Goal: Check status: Check status

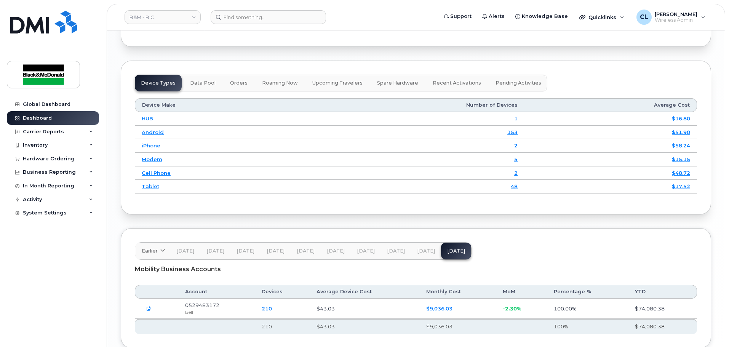
scroll to position [1008, 0]
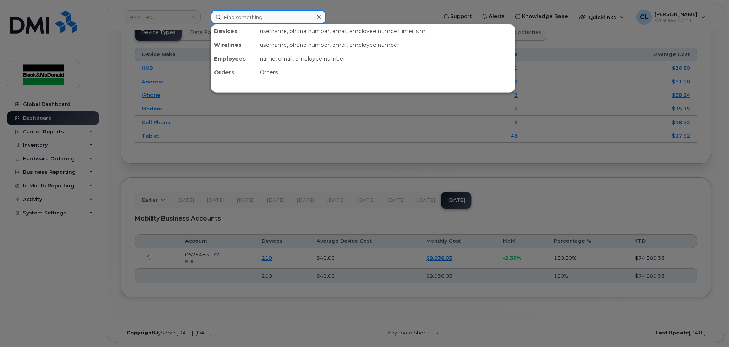
click at [234, 19] on input at bounding box center [268, 17] width 115 height 14
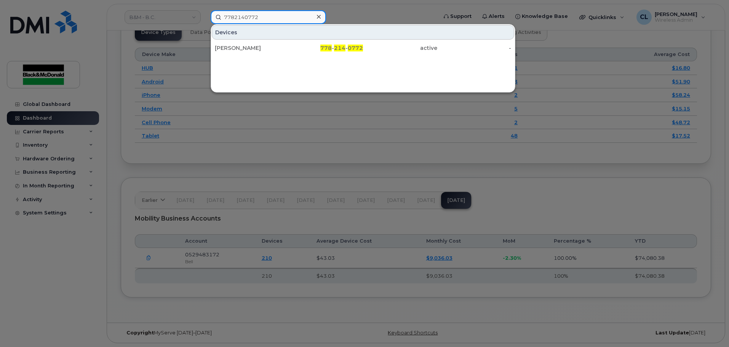
drag, startPoint x: 266, startPoint y: 18, endPoint x: 205, endPoint y: 20, distance: 61.4
click at [205, 20] on div "7782140772 Devices Kevin Sakiyama 778 - 214 - 0772 active -" at bounding box center [322, 17] width 234 height 14
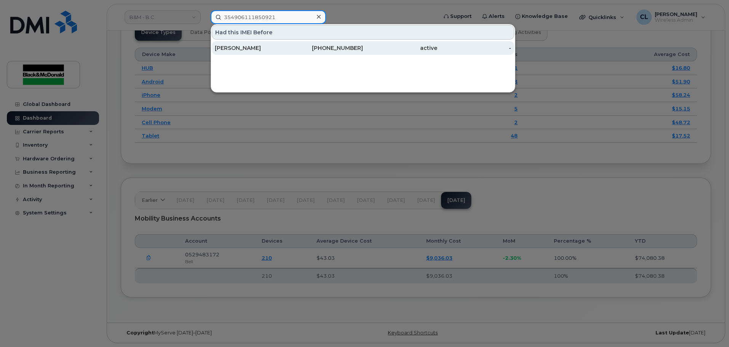
type input "354906111850921"
click at [231, 47] on div "Kevin Sakiyama" at bounding box center [252, 48] width 74 height 8
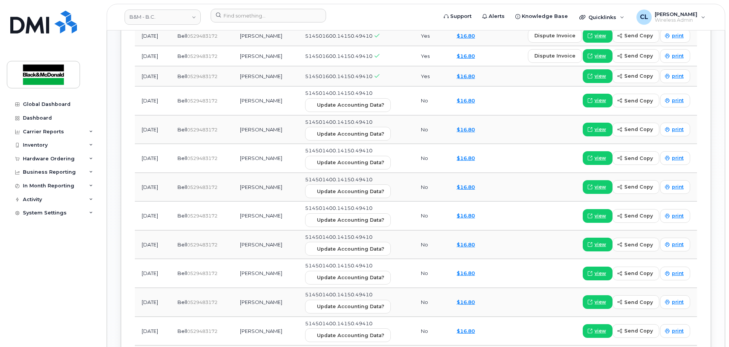
scroll to position [686, 0]
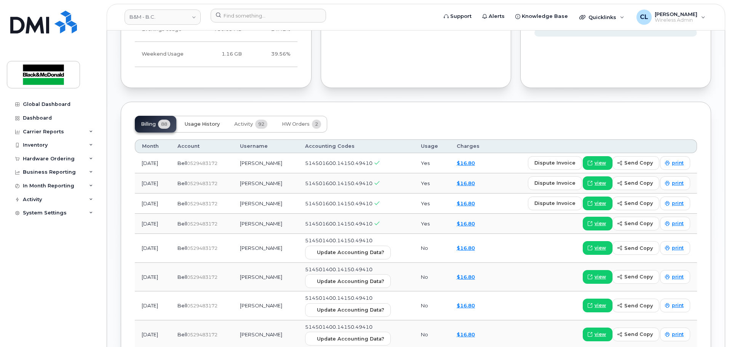
click at [210, 123] on span "Usage History" at bounding box center [202, 124] width 35 height 6
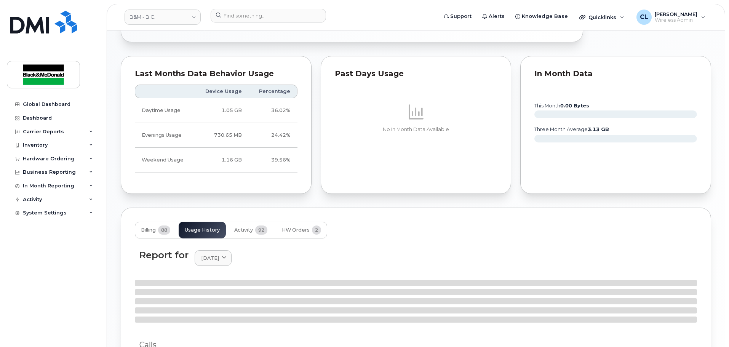
scroll to position [534, 0]
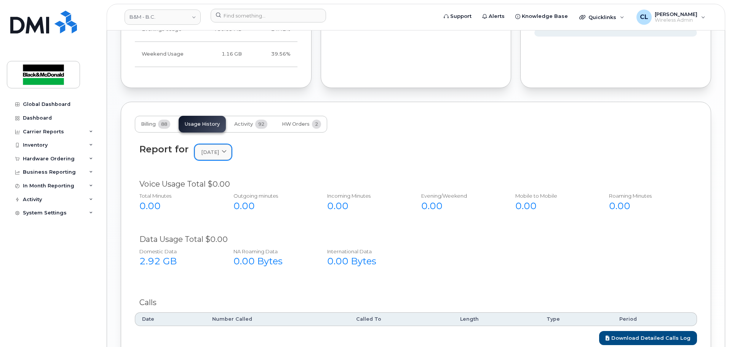
click at [218, 155] on span "August 2025" at bounding box center [210, 152] width 18 height 7
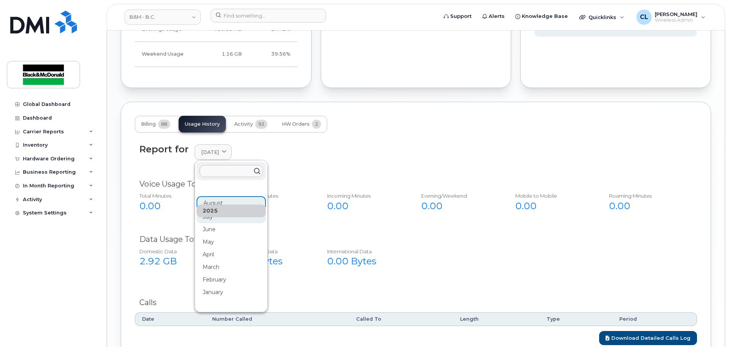
click at [214, 221] on div "July" at bounding box center [231, 217] width 69 height 13
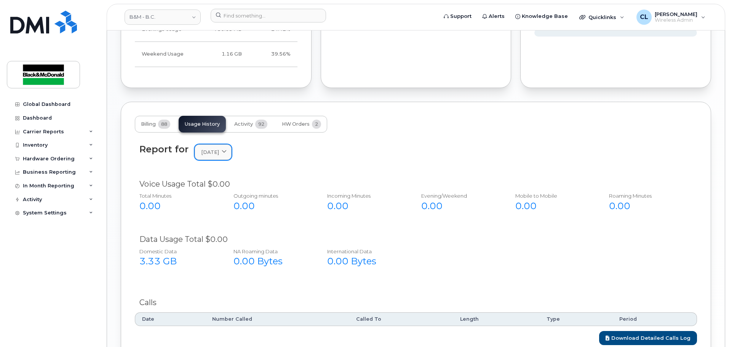
click at [214, 155] on span "July 2025" at bounding box center [210, 152] width 18 height 7
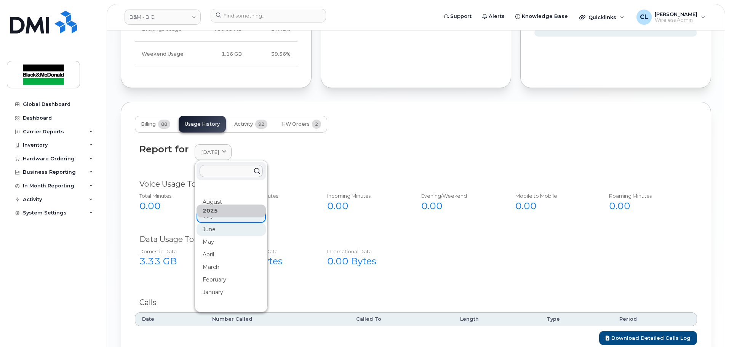
click at [212, 229] on div "June" at bounding box center [231, 229] width 69 height 13
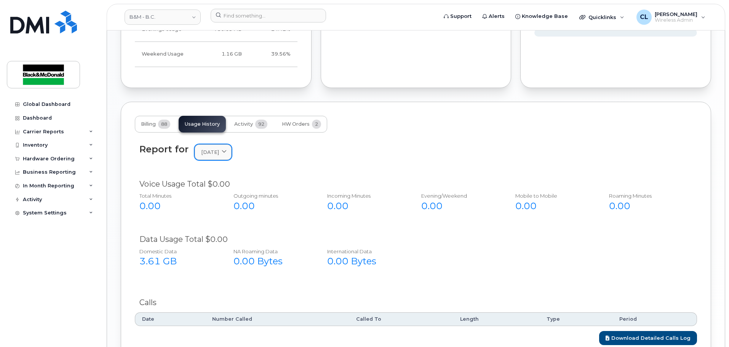
click at [206, 154] on span "June 2025" at bounding box center [210, 152] width 18 height 7
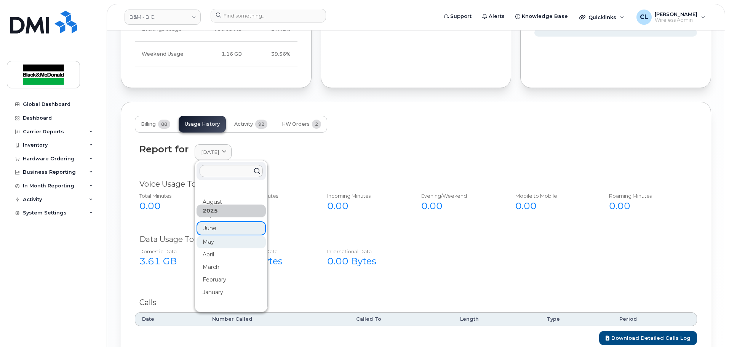
click at [219, 248] on div "May" at bounding box center [231, 242] width 69 height 13
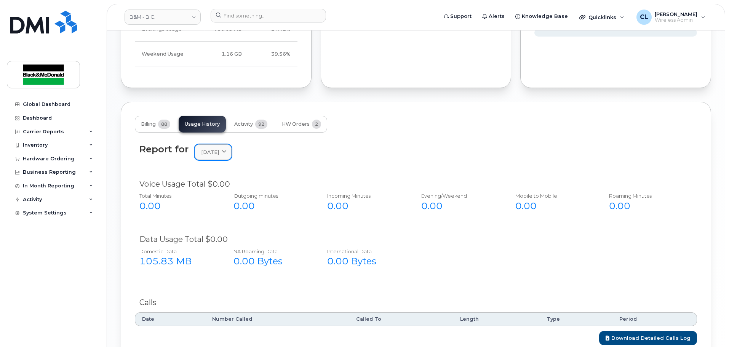
click at [216, 158] on link "[DATE]" at bounding box center [213, 152] width 37 height 16
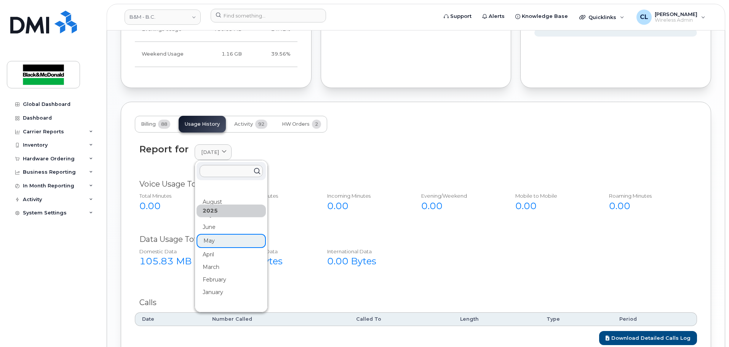
click at [210, 255] on div "April" at bounding box center [231, 254] width 69 height 13
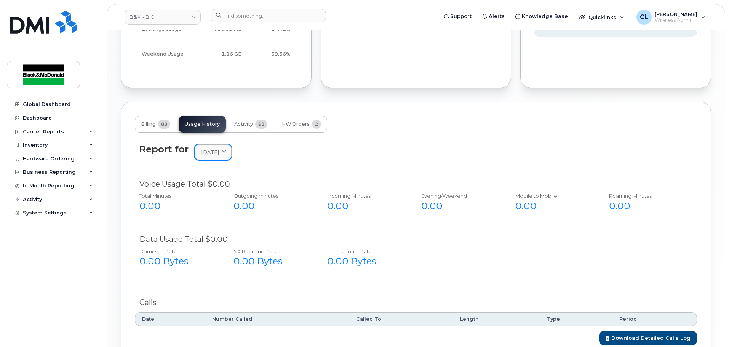
click at [204, 157] on link "April 2025" at bounding box center [213, 152] width 37 height 16
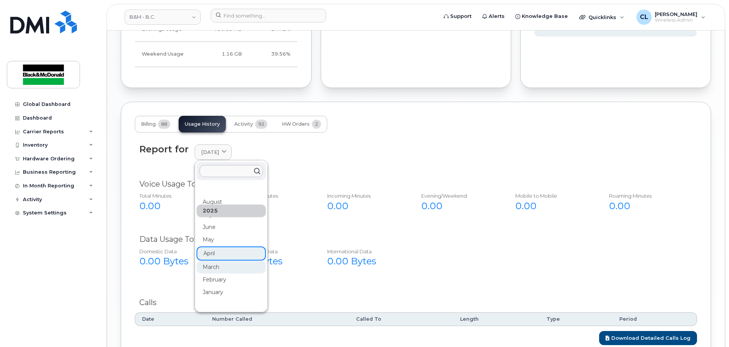
click at [205, 269] on div "March" at bounding box center [231, 267] width 69 height 13
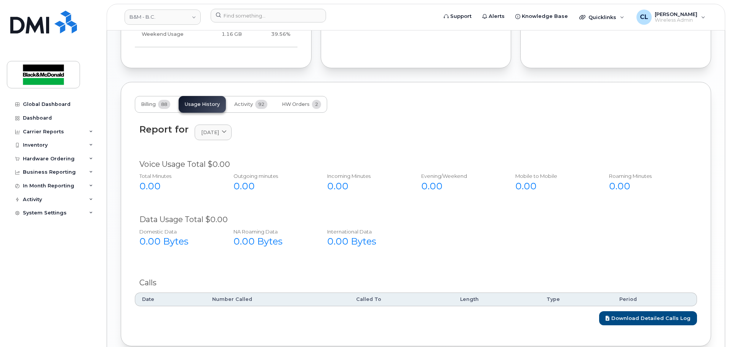
scroll to position [572, 0]
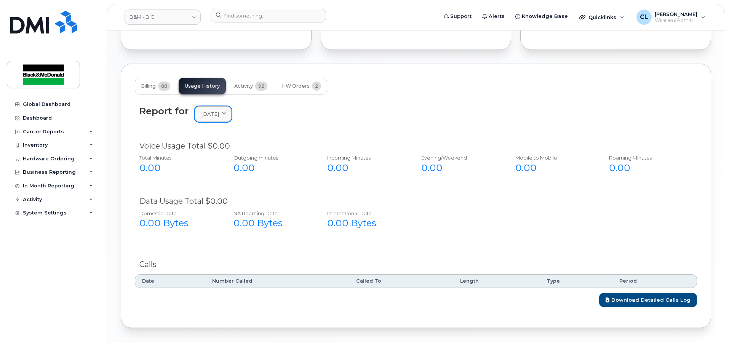
click at [204, 117] on span "March 2025" at bounding box center [210, 114] width 18 height 7
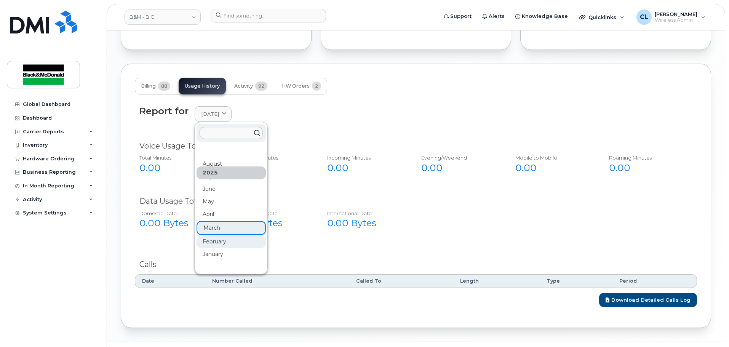
click at [205, 246] on div "February" at bounding box center [231, 242] width 69 height 13
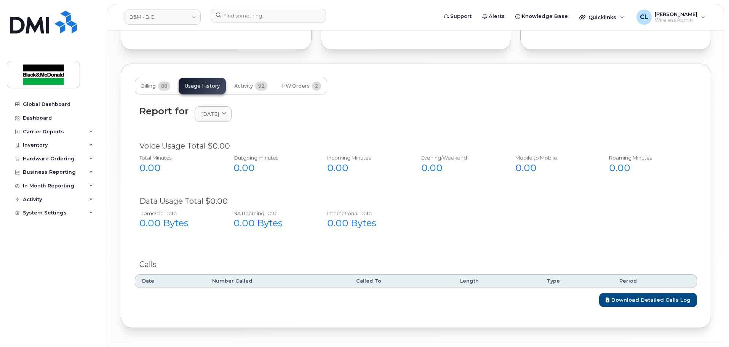
scroll to position [591, 0]
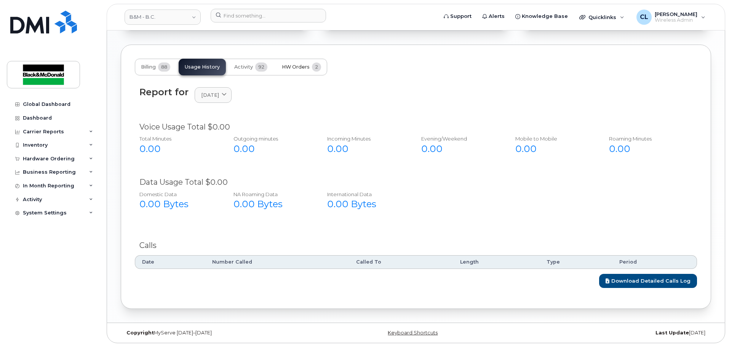
click at [295, 64] on span "HW Orders" at bounding box center [296, 67] width 28 height 6
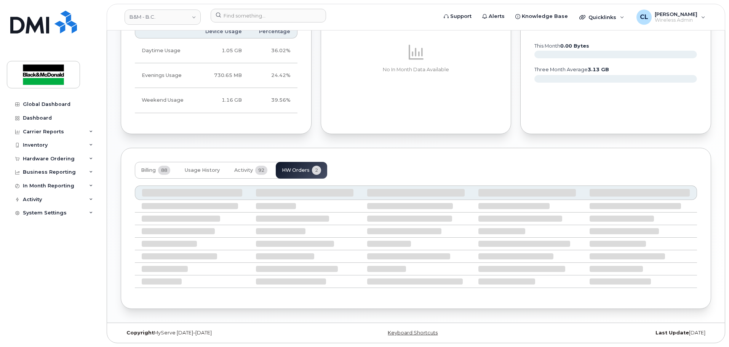
scroll to position [478, 0]
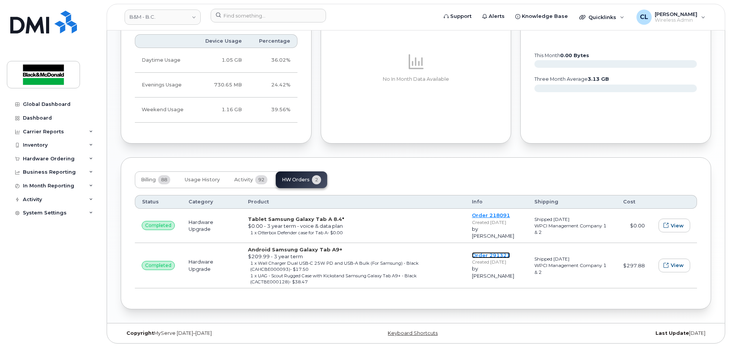
click at [486, 253] on link "Order 291321" at bounding box center [491, 255] width 38 height 6
click at [303, 180] on div "Billing 88 Usage History Activity 92 HW Orders 2" at bounding box center [231, 179] width 192 height 17
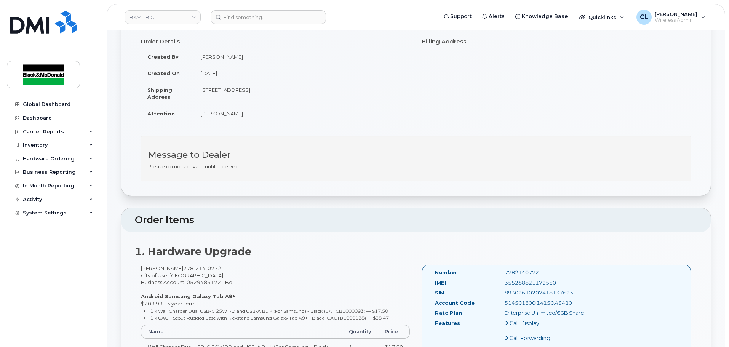
scroll to position [152, 0]
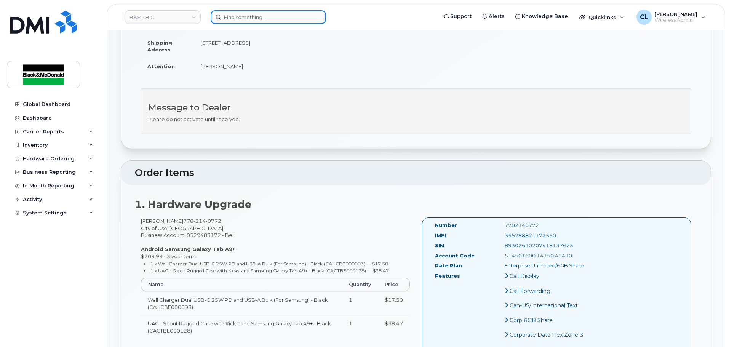
click at [239, 21] on input at bounding box center [268, 17] width 115 height 14
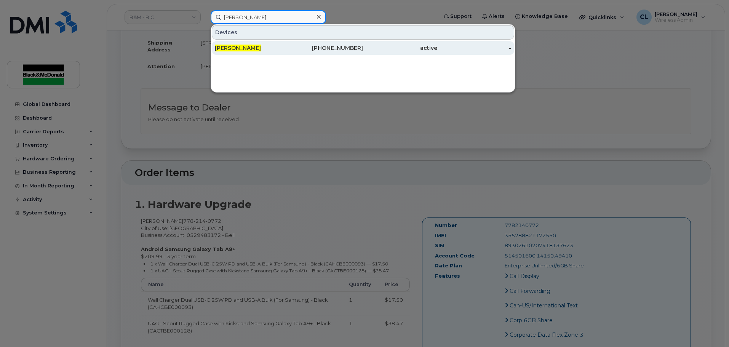
type input "Gavin biedler"
click at [256, 50] on div "[PERSON_NAME]" at bounding box center [252, 48] width 74 height 8
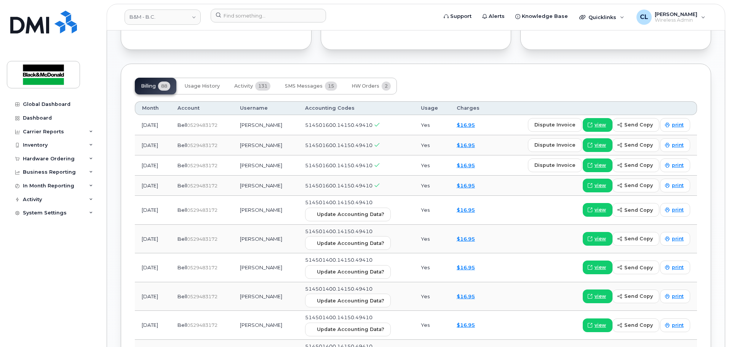
scroll to position [610, 0]
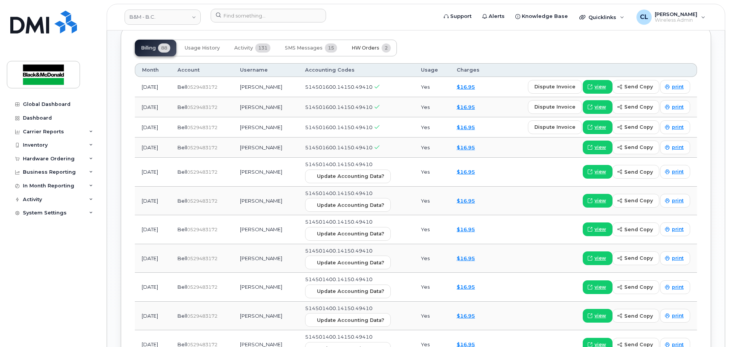
click at [365, 45] on span "HW Orders" at bounding box center [366, 48] width 28 height 6
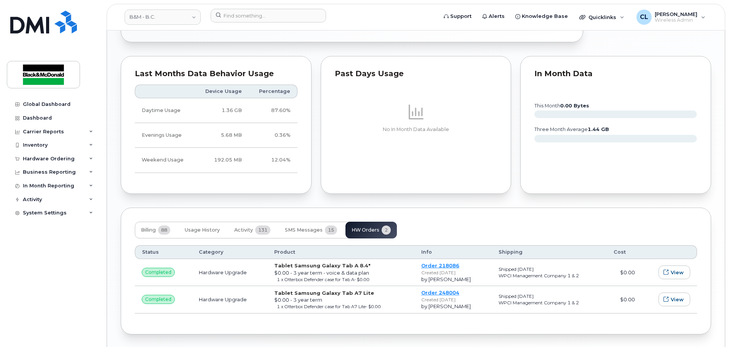
scroll to position [415, 0]
